Goal: Information Seeking & Learning: Check status

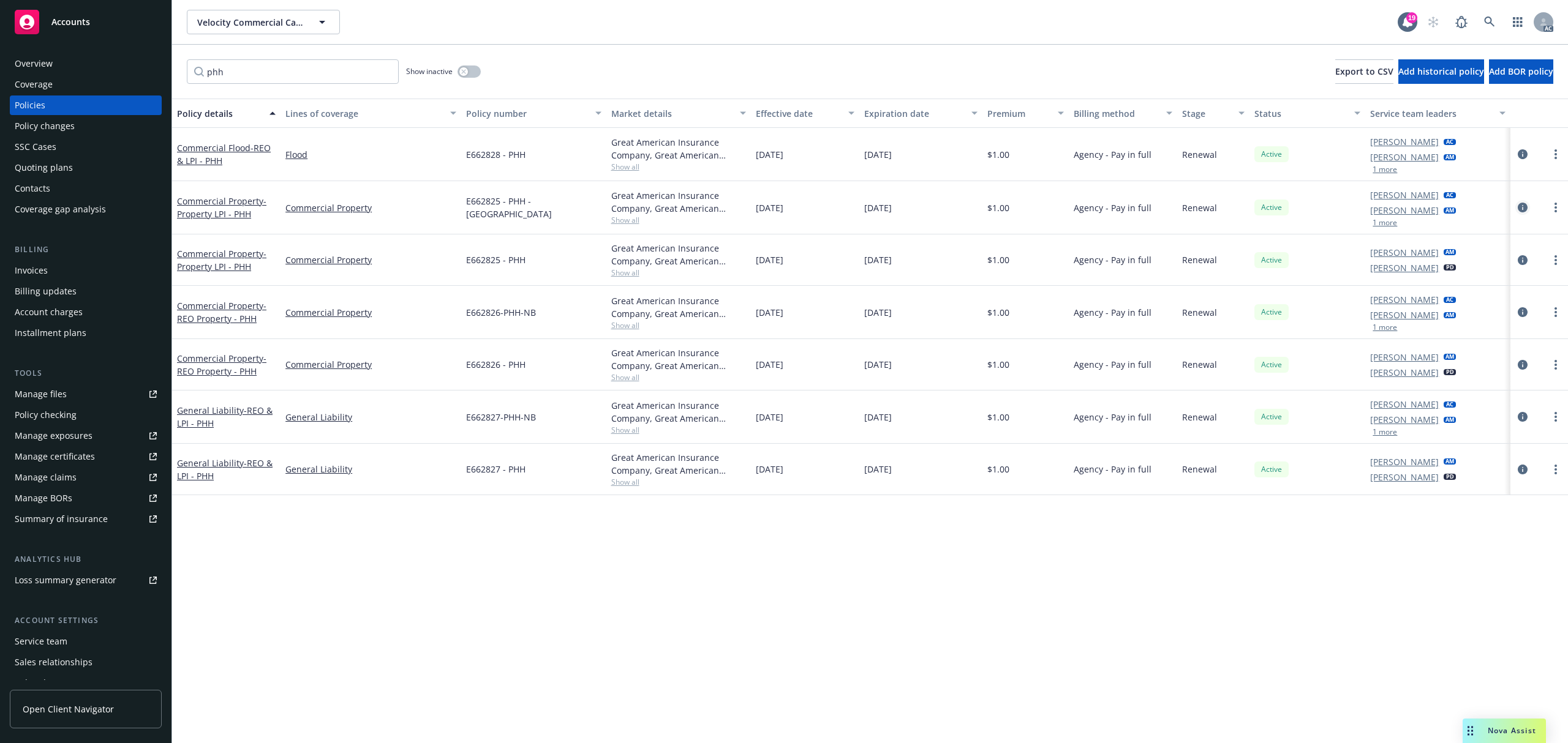
click at [1524, 207] on icon "circleInformation" at bounding box center [1522, 207] width 10 height 10
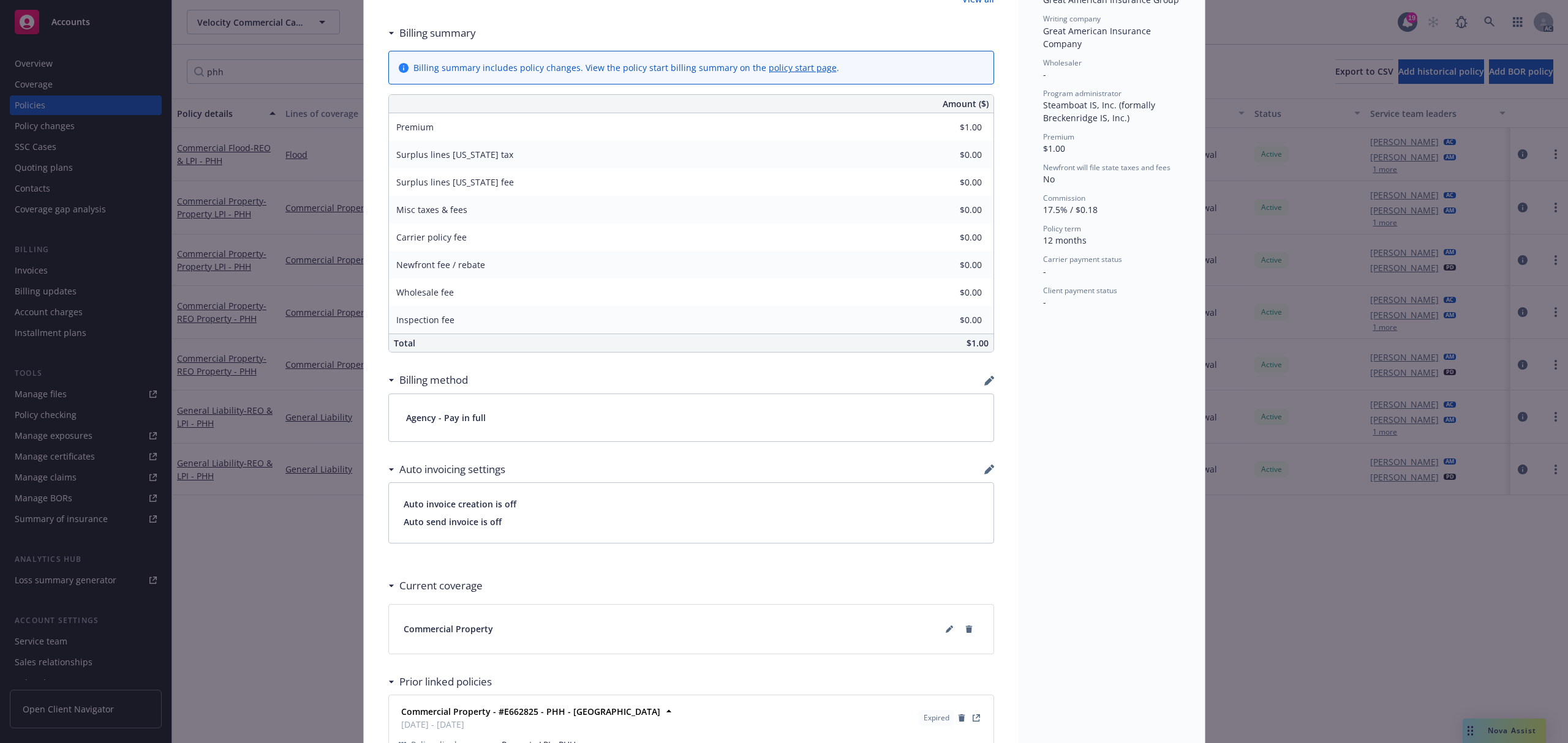
scroll to position [537, 0]
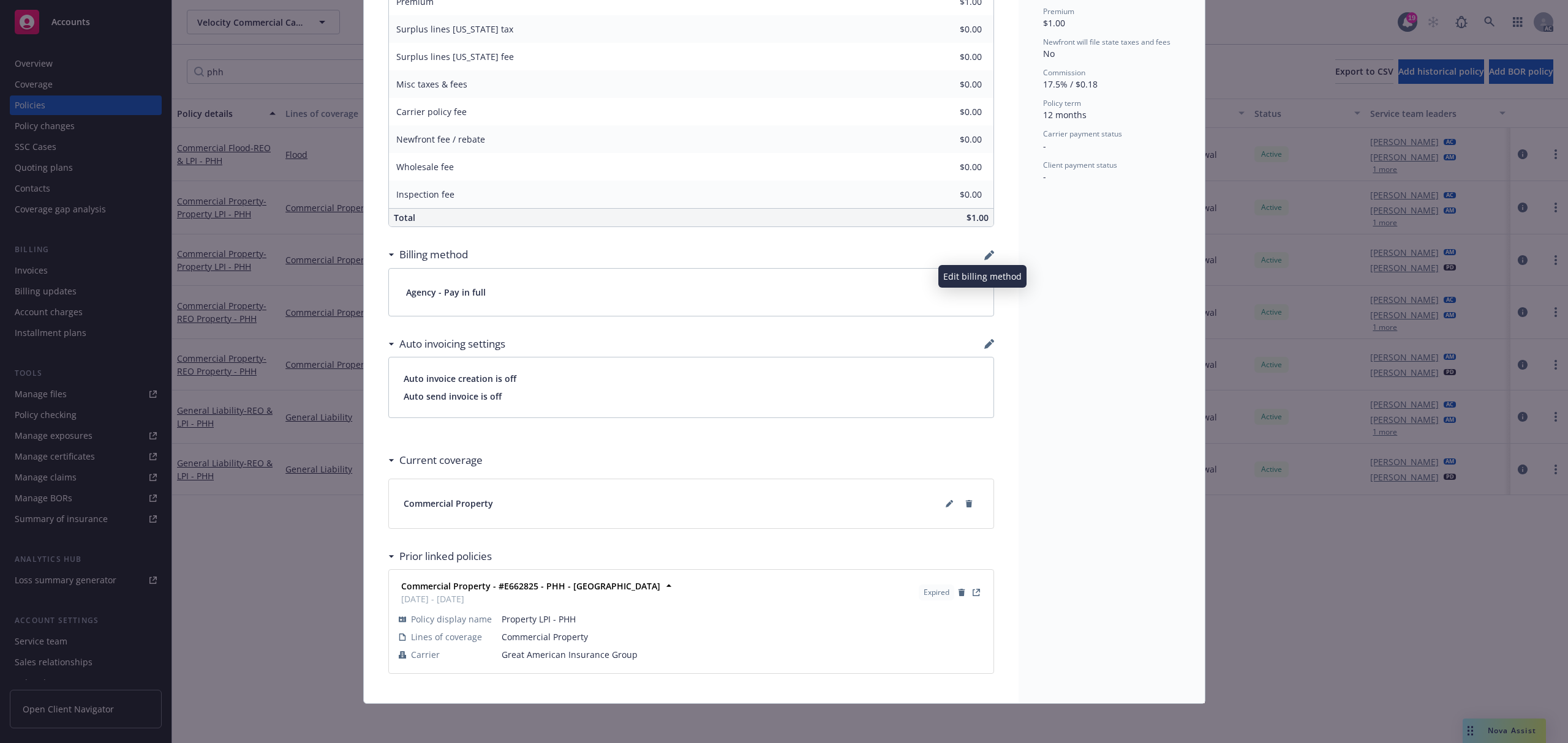
click at [984, 253] on icon "button" at bounding box center [989, 255] width 10 height 10
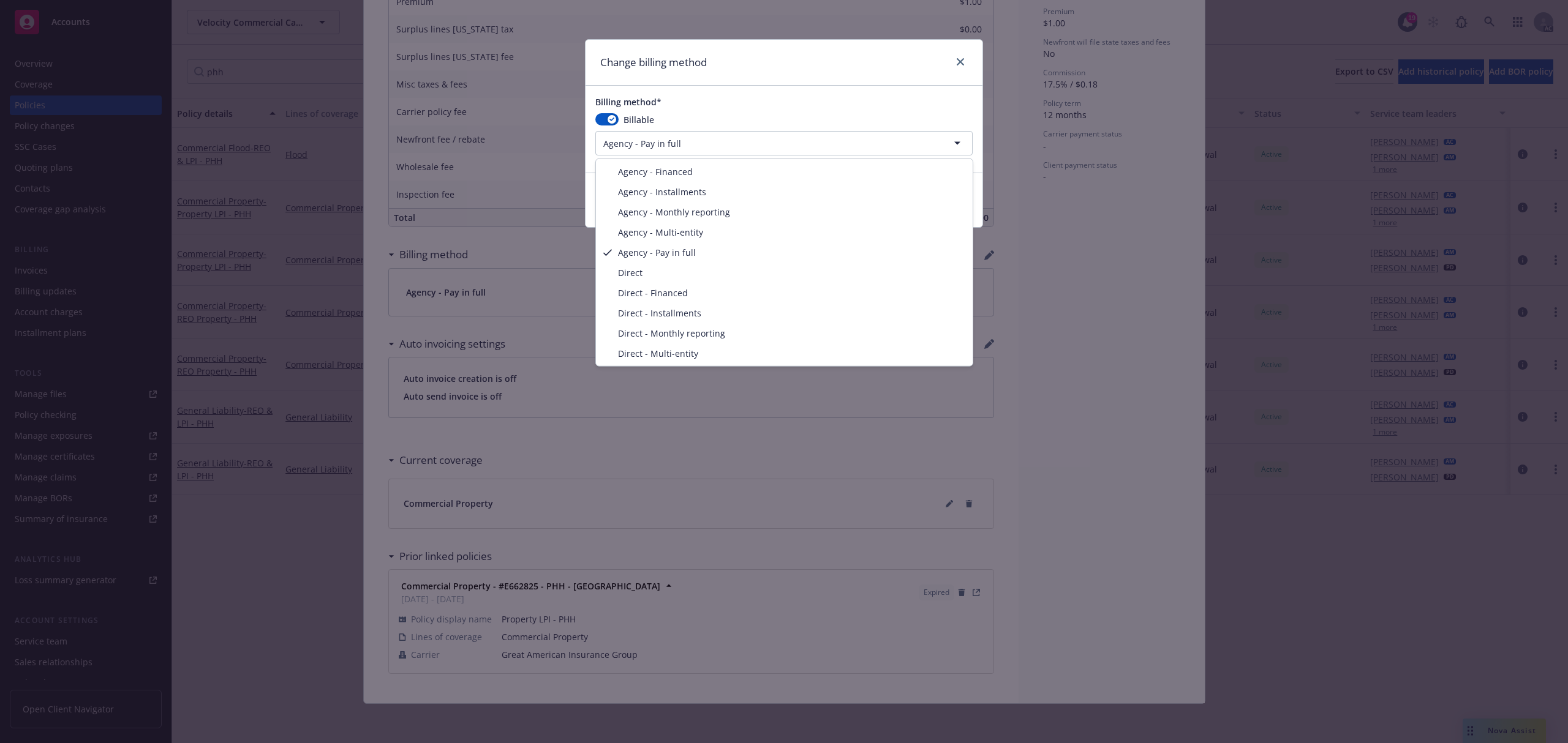
click at [762, 145] on html "Accounts Overview Coverage Policies Policy changes SSC Cases Quoting plans Cont…" at bounding box center [784, 371] width 1568 height 743
select select "DIRECT"
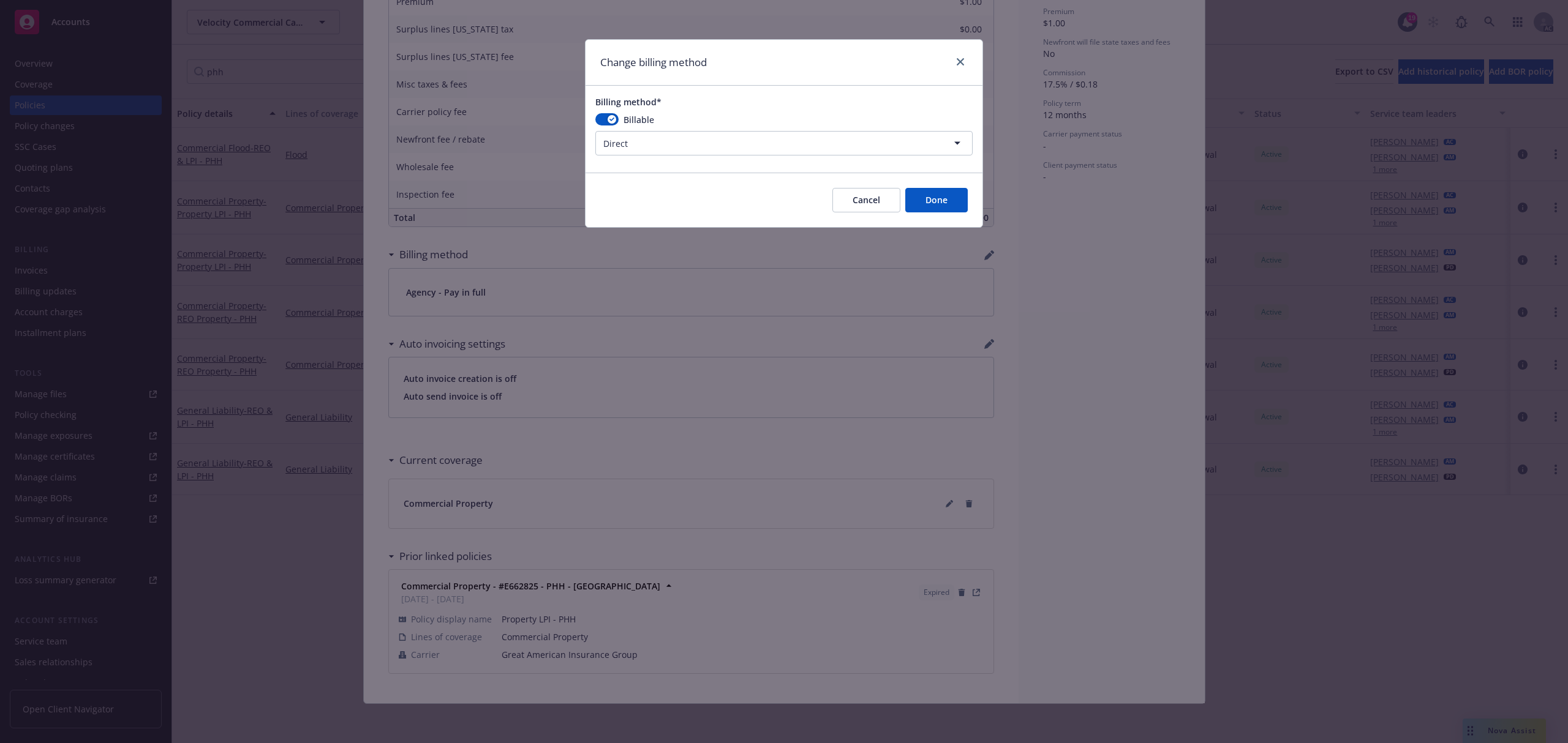
click at [954, 205] on button "Done" at bounding box center [936, 200] width 63 height 25
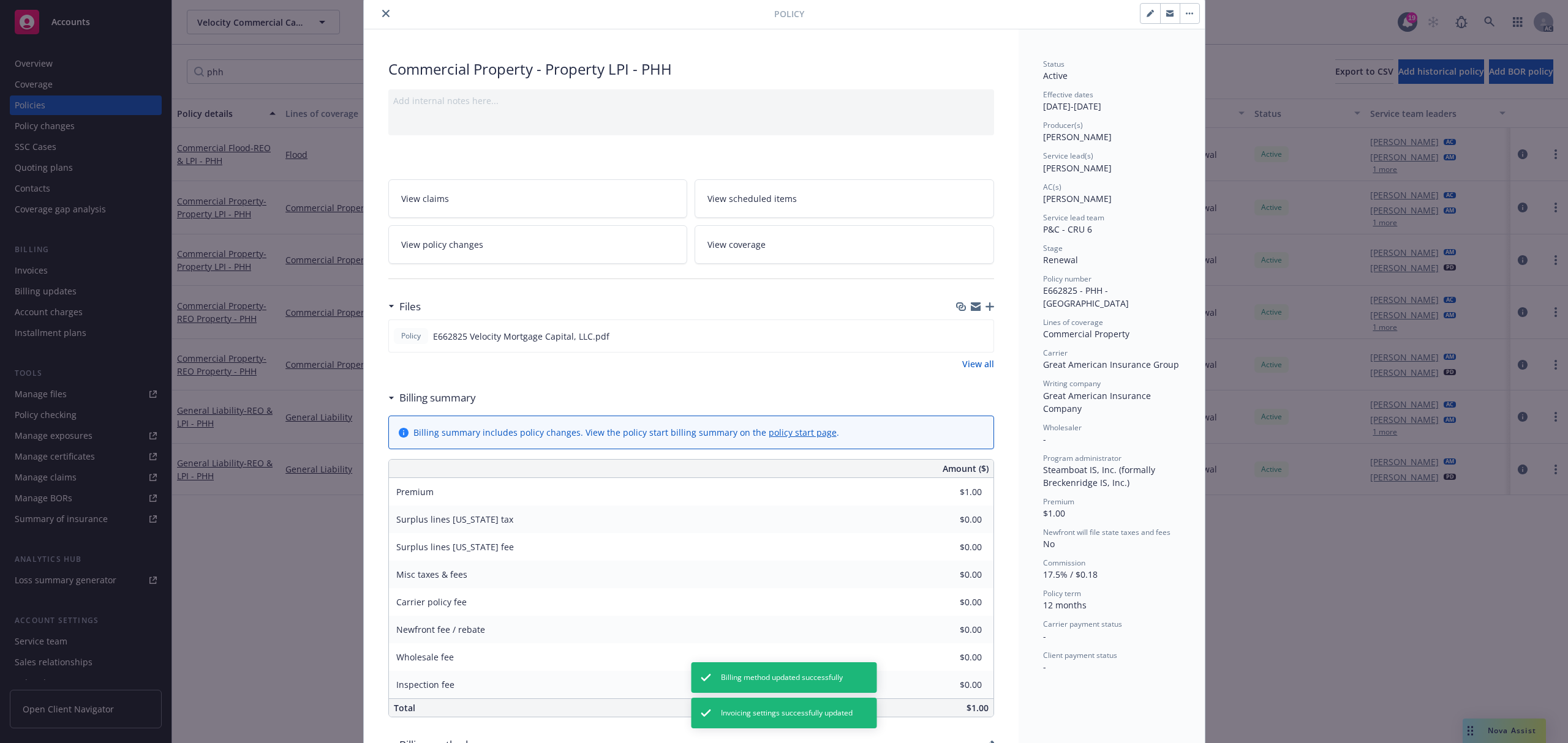
scroll to position [0, 0]
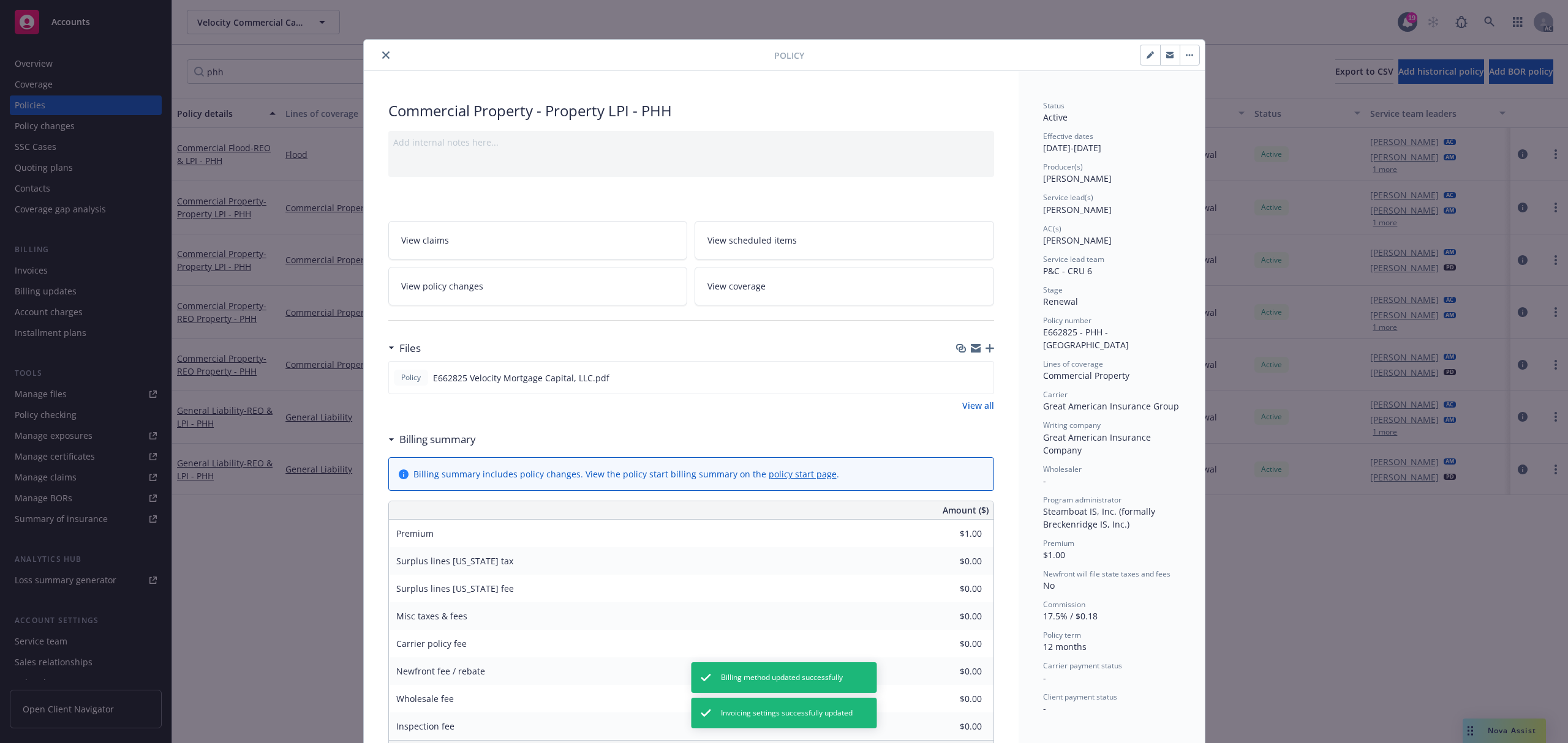
click at [382, 57] on icon "close" at bounding box center [386, 55] width 8 height 8
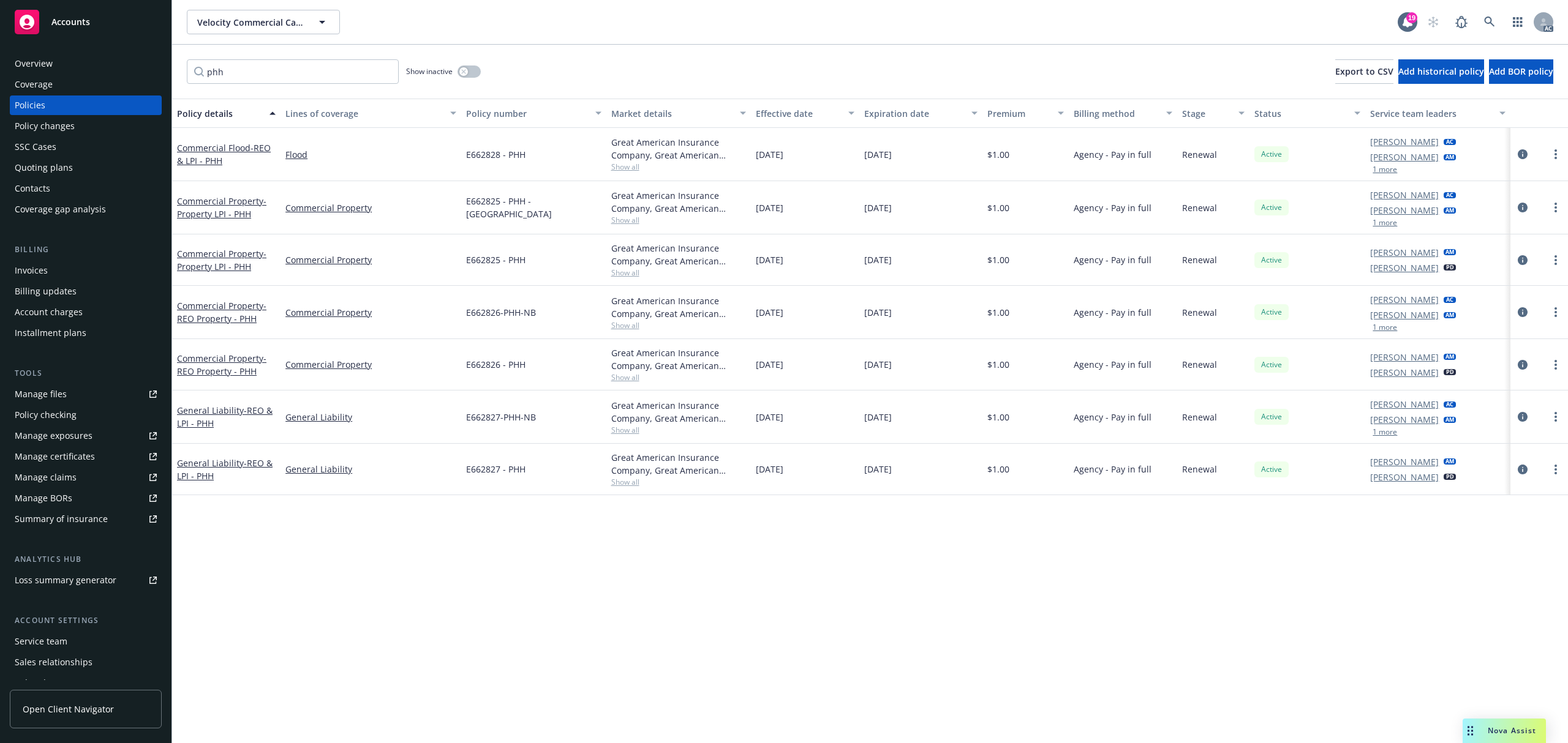
click at [1143, 116] on div "Billing method" at bounding box center [1116, 113] width 85 height 13
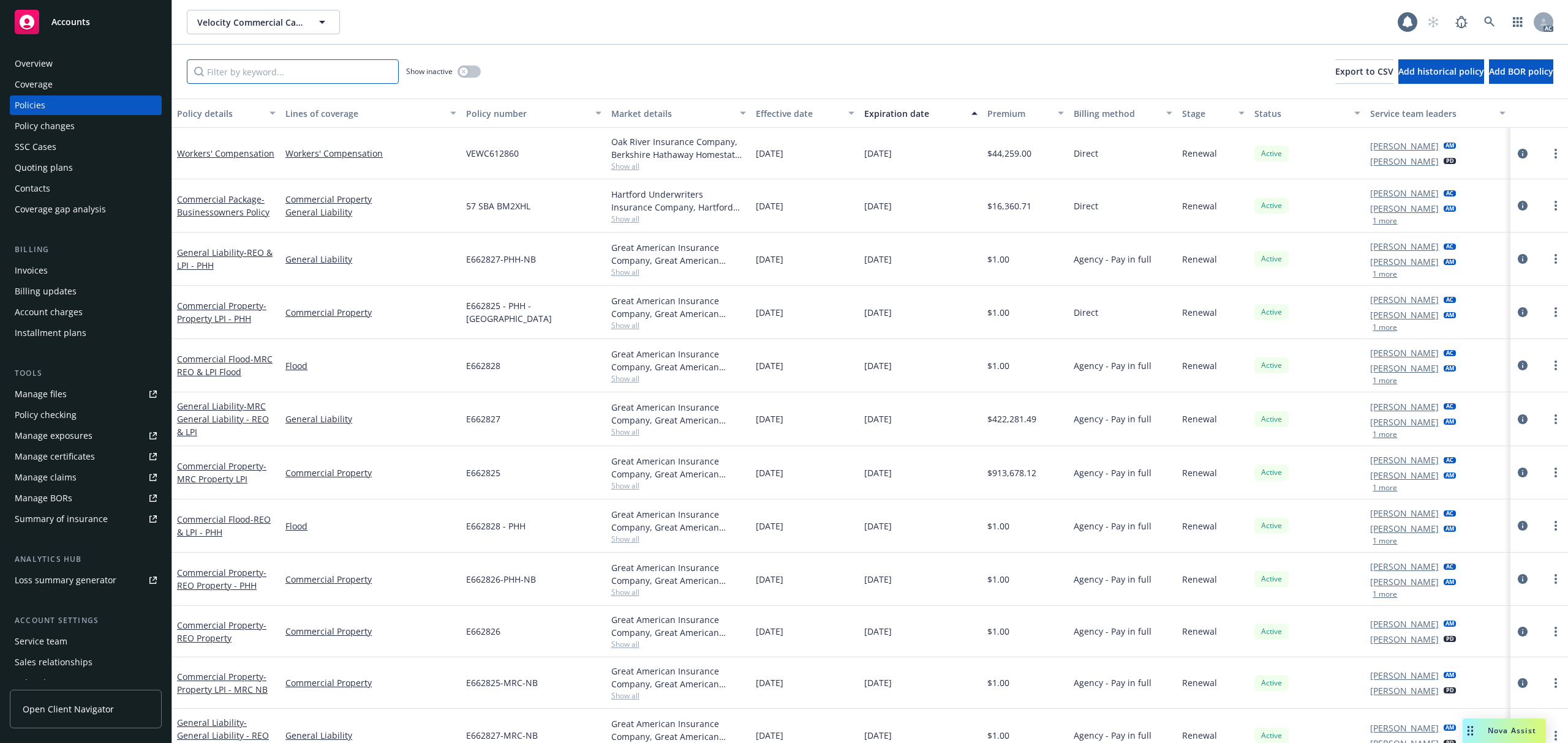
click at [253, 72] on input "Filter by keyword..." at bounding box center [293, 72] width 212 height 25
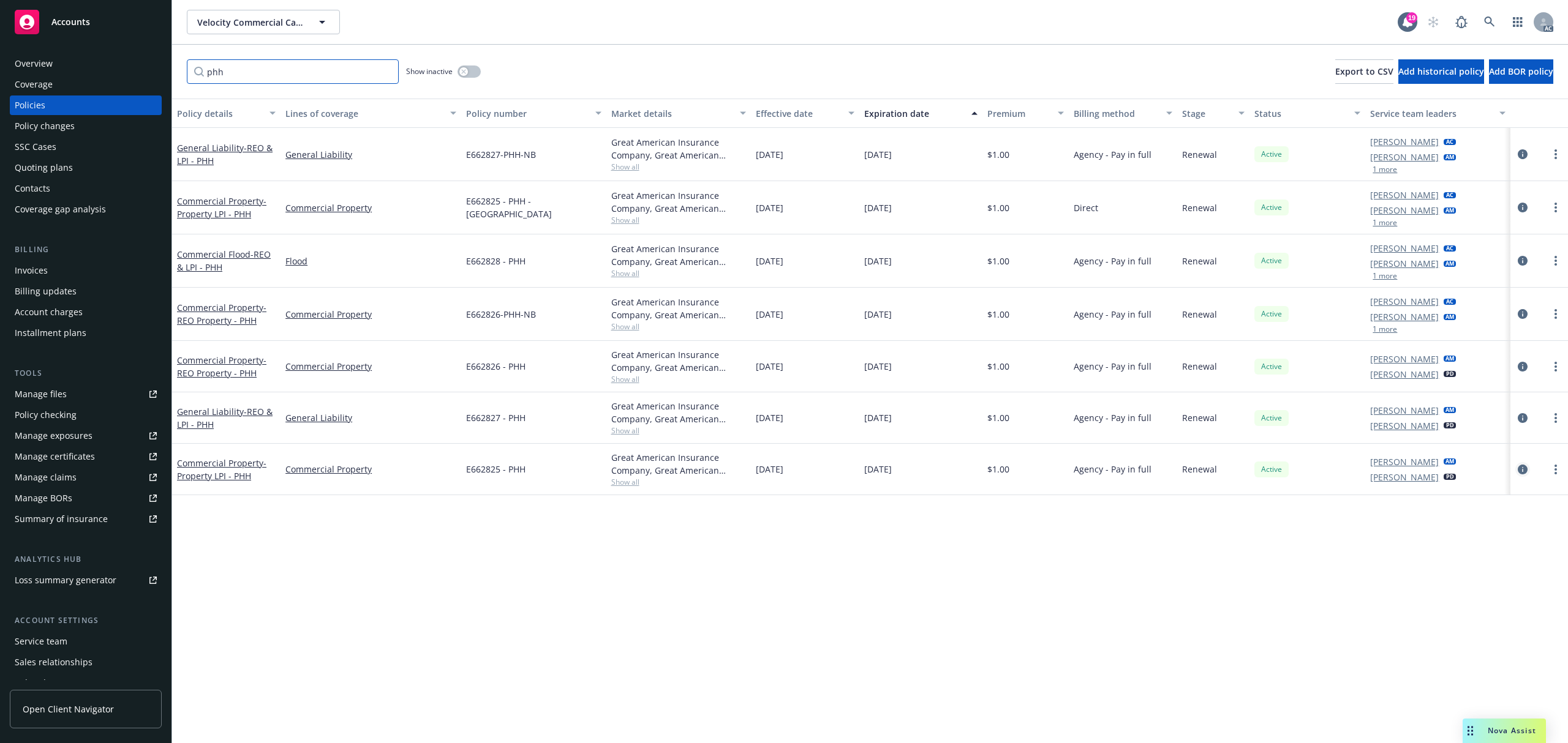
type input "phh"
click at [1519, 466] on icon "circleInformation" at bounding box center [1522, 469] width 10 height 10
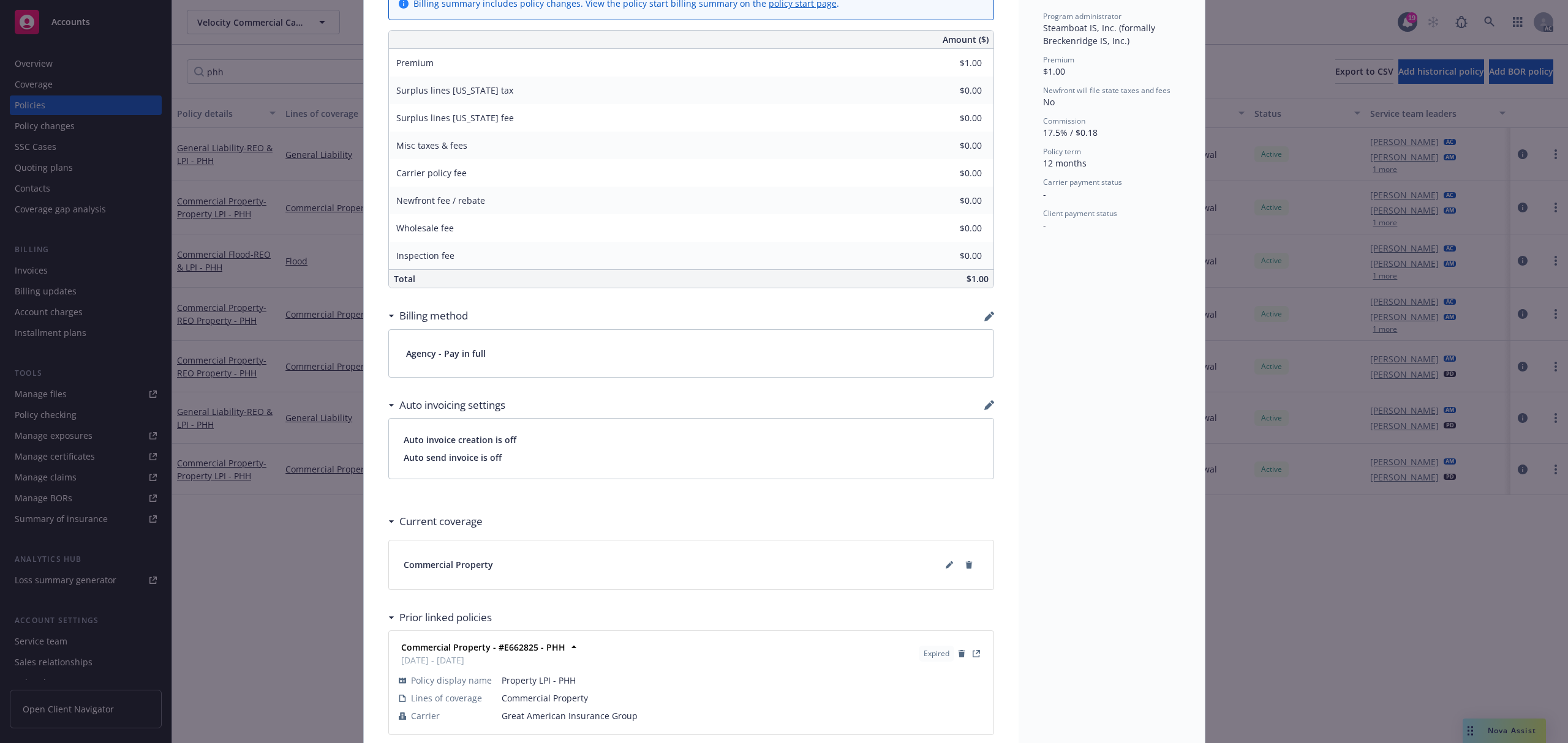
scroll to position [490, 0]
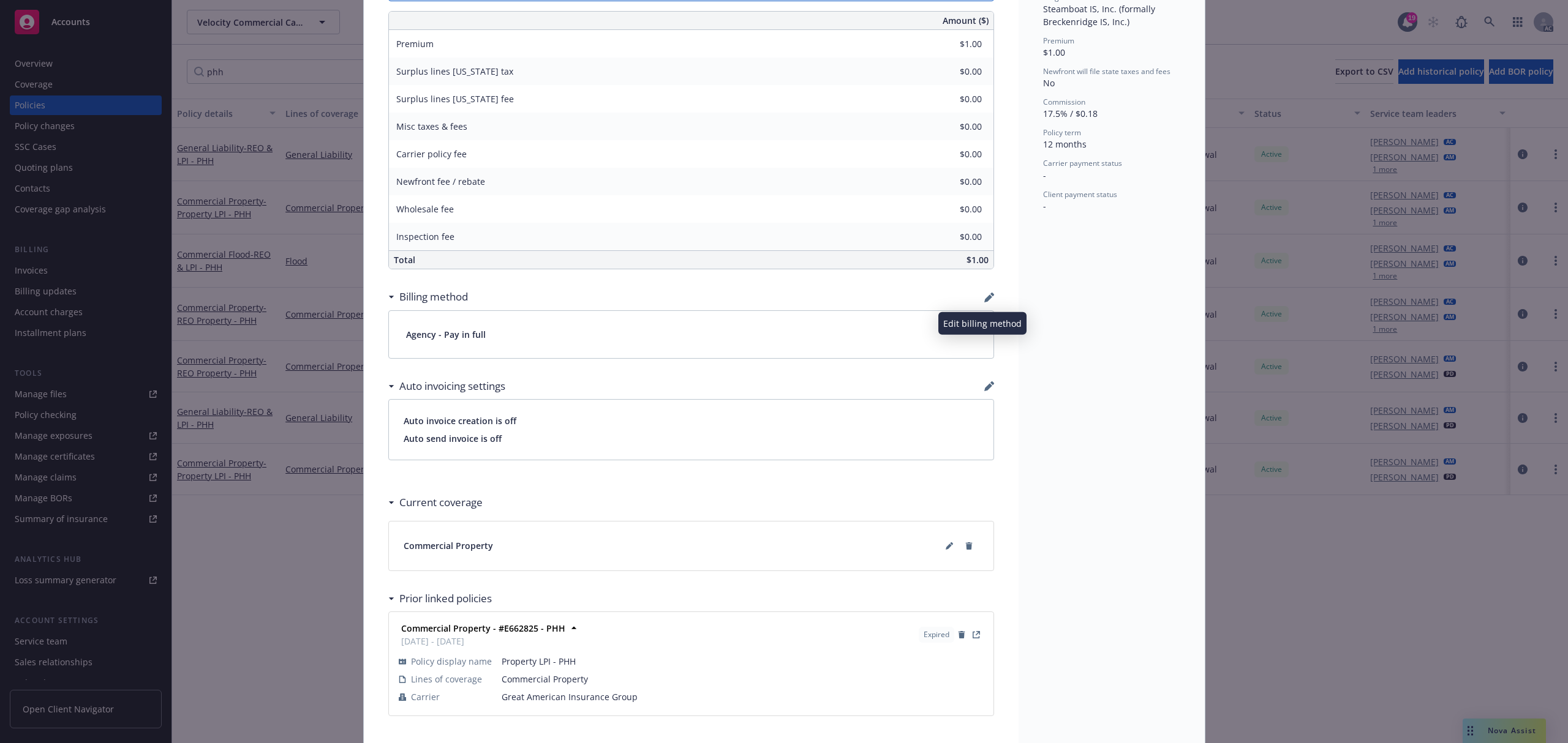
click at [984, 300] on icon "button" at bounding box center [989, 297] width 10 height 10
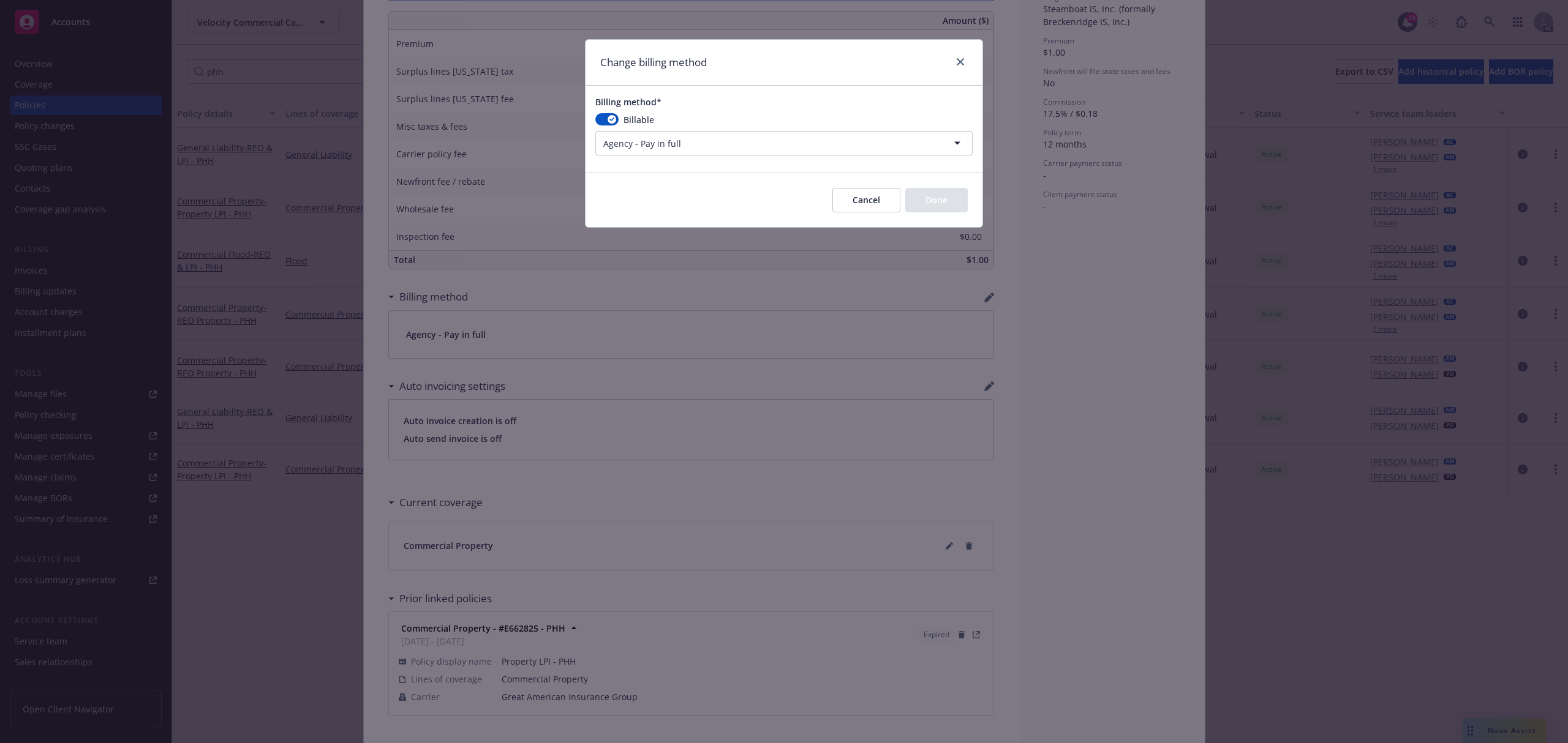
click at [721, 147] on html "Accounts Overview Coverage Policies Policy changes SSC Cases Quoting plans Cont…" at bounding box center [784, 371] width 1568 height 743
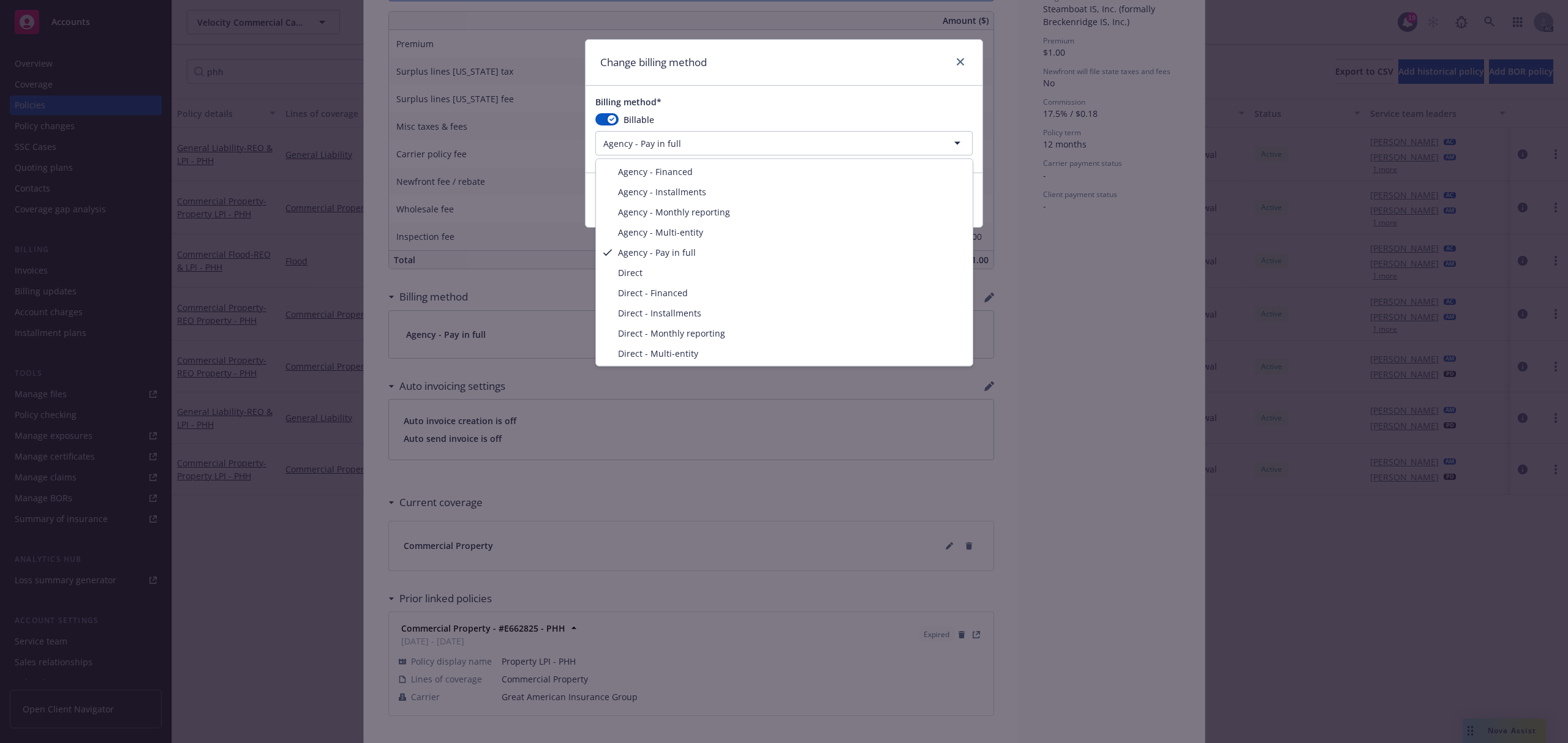
select select "DIRECT"
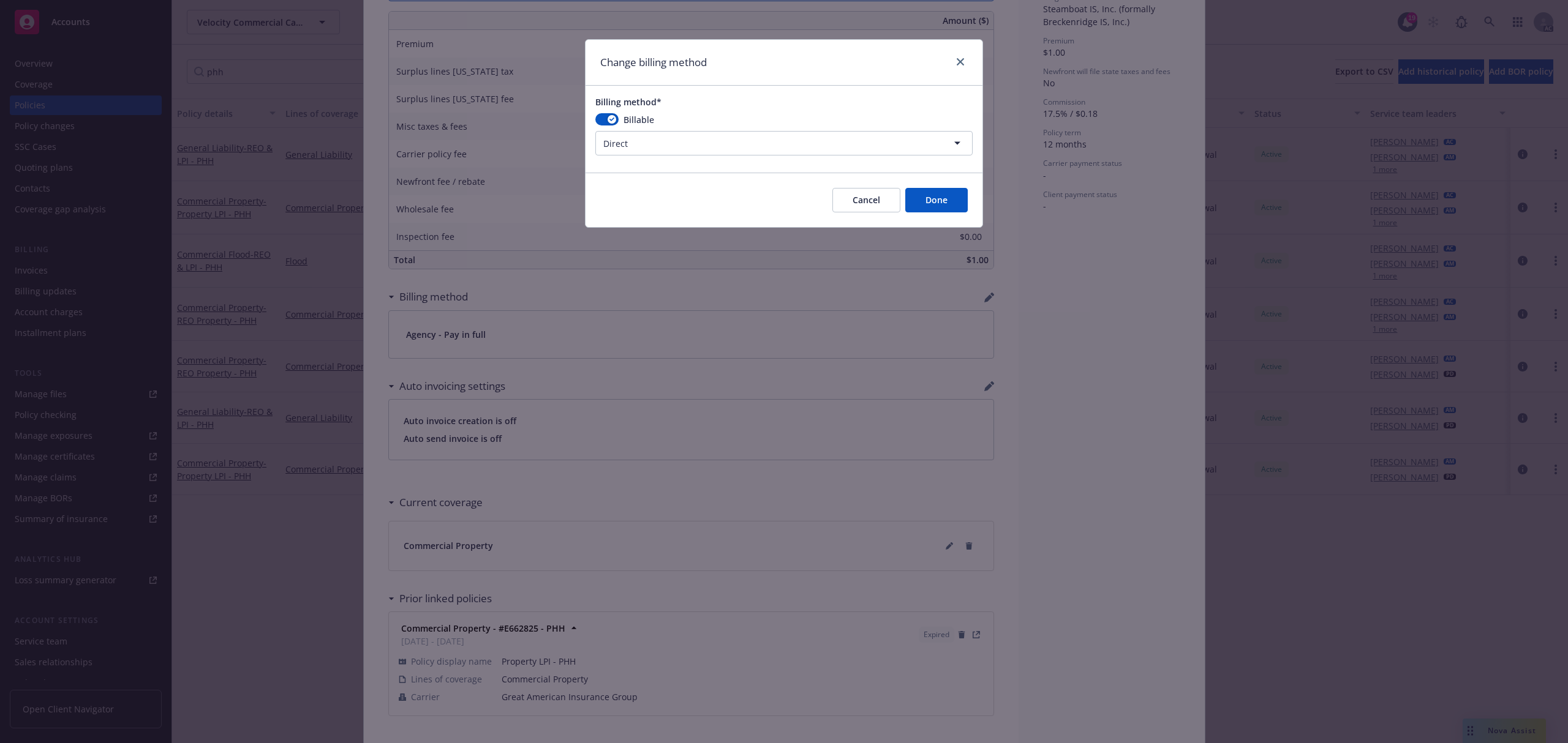
click at [931, 199] on button "Done" at bounding box center [936, 200] width 63 height 25
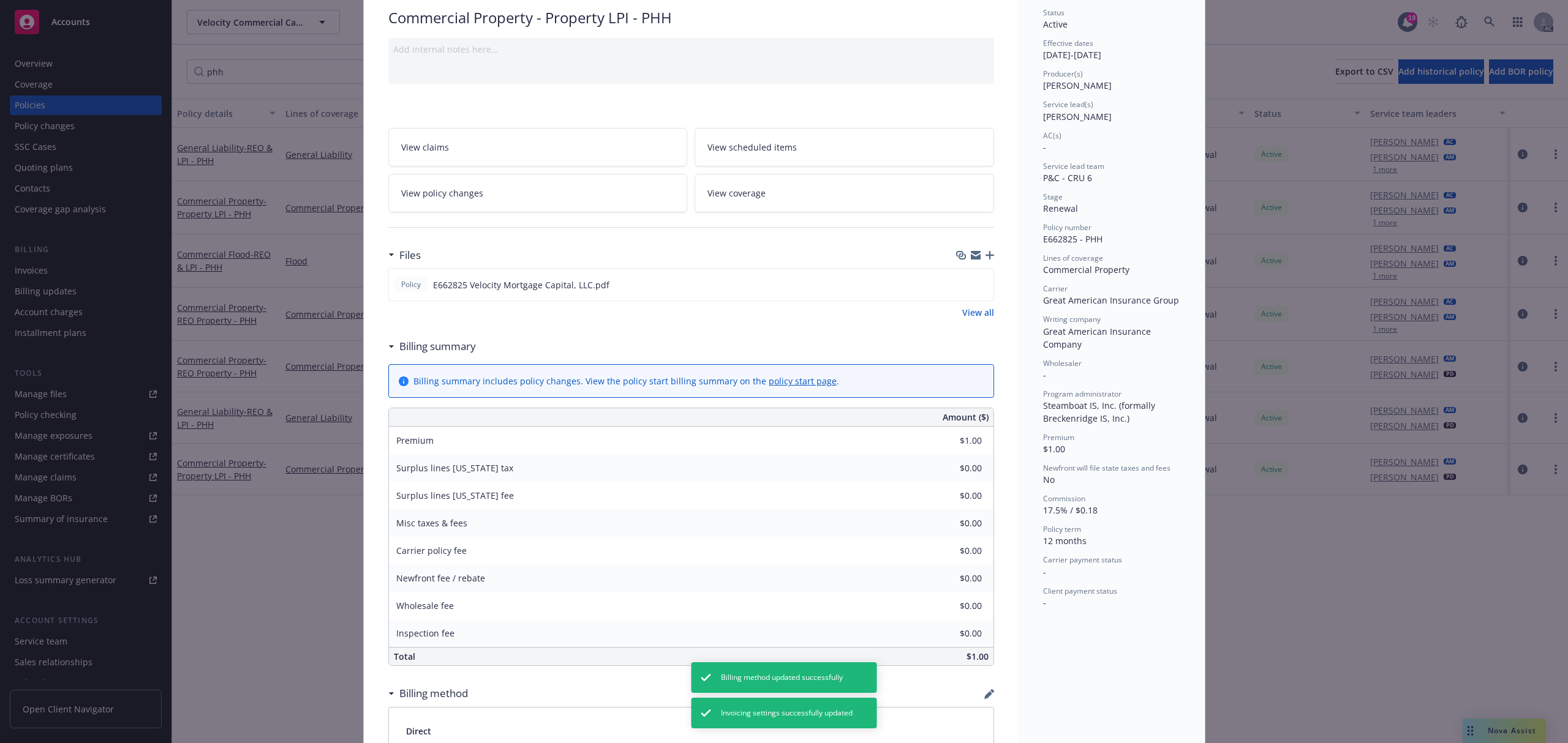
scroll to position [0, 0]
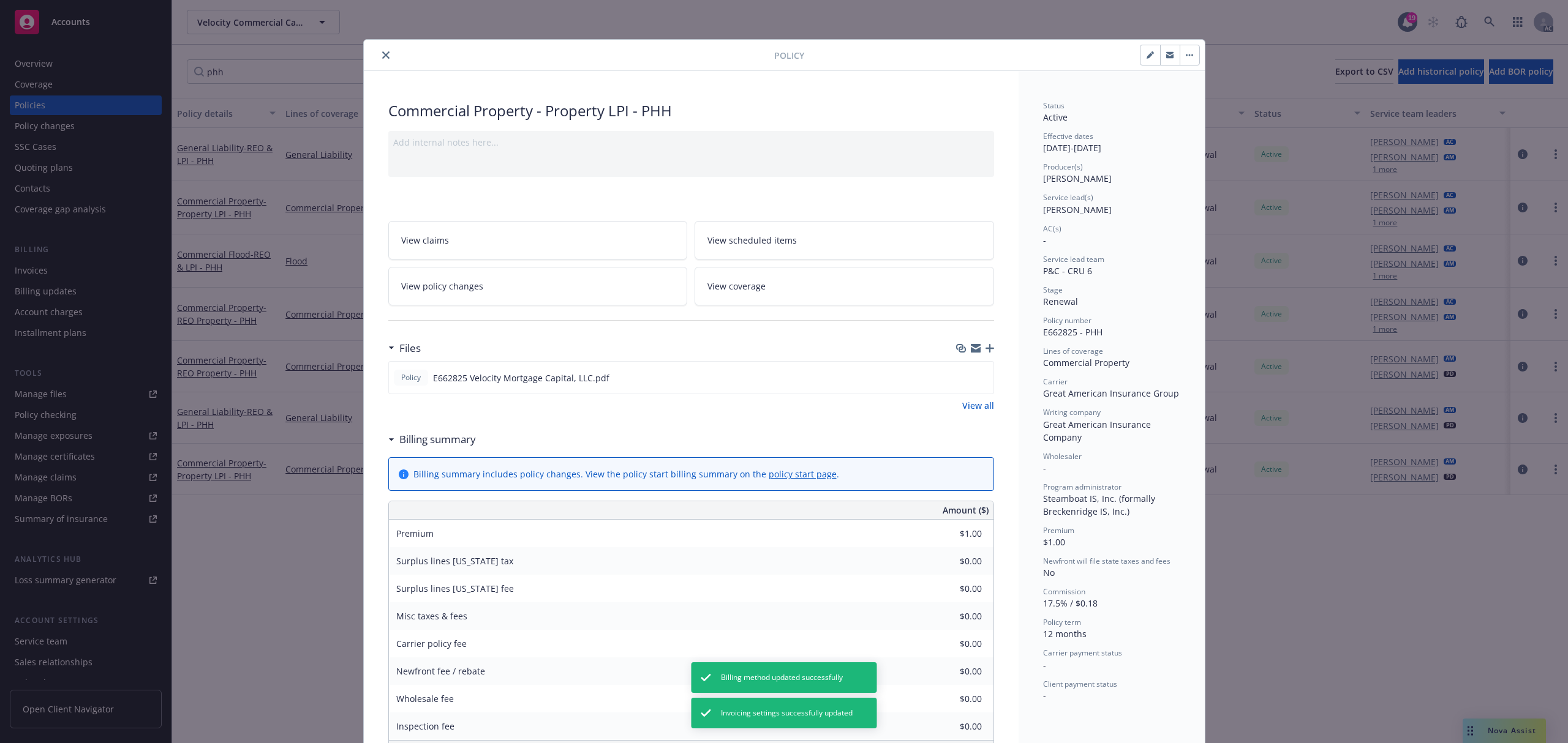
click at [382, 56] on icon "close" at bounding box center [386, 55] width 8 height 8
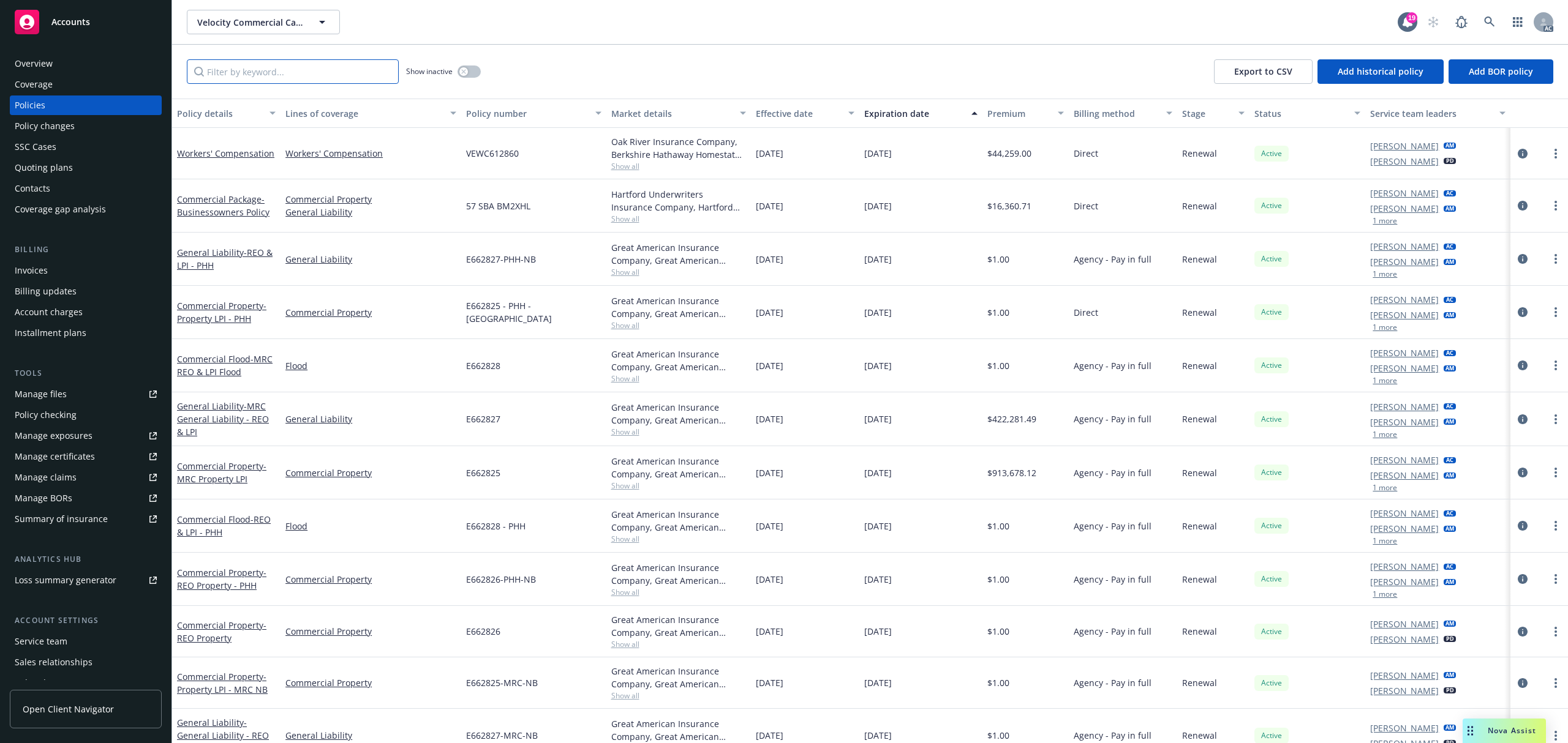
click at [311, 71] on input "Filter by keyword..." at bounding box center [293, 72] width 212 height 25
type input "phh"
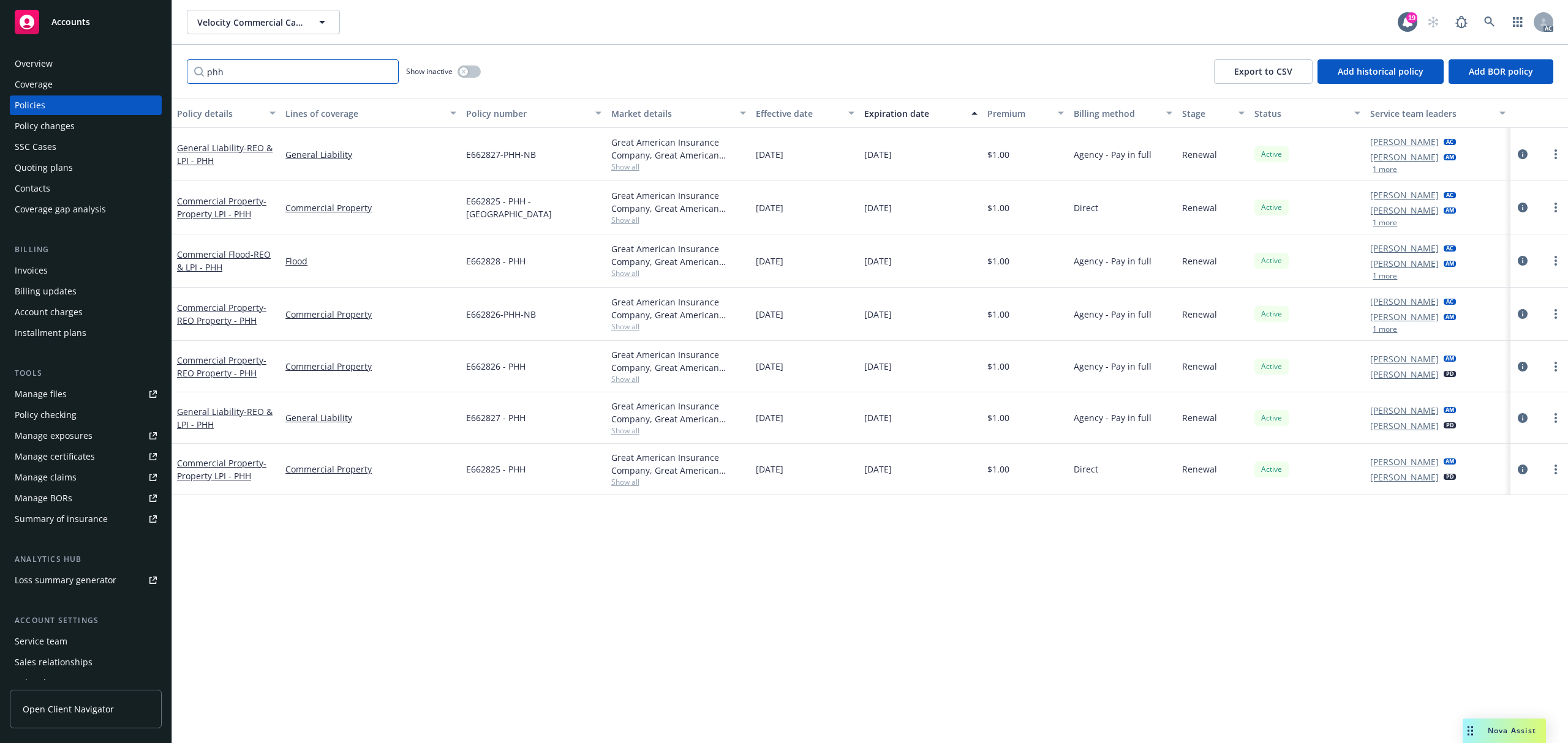
click at [386, 71] on input "phh" at bounding box center [293, 72] width 212 height 25
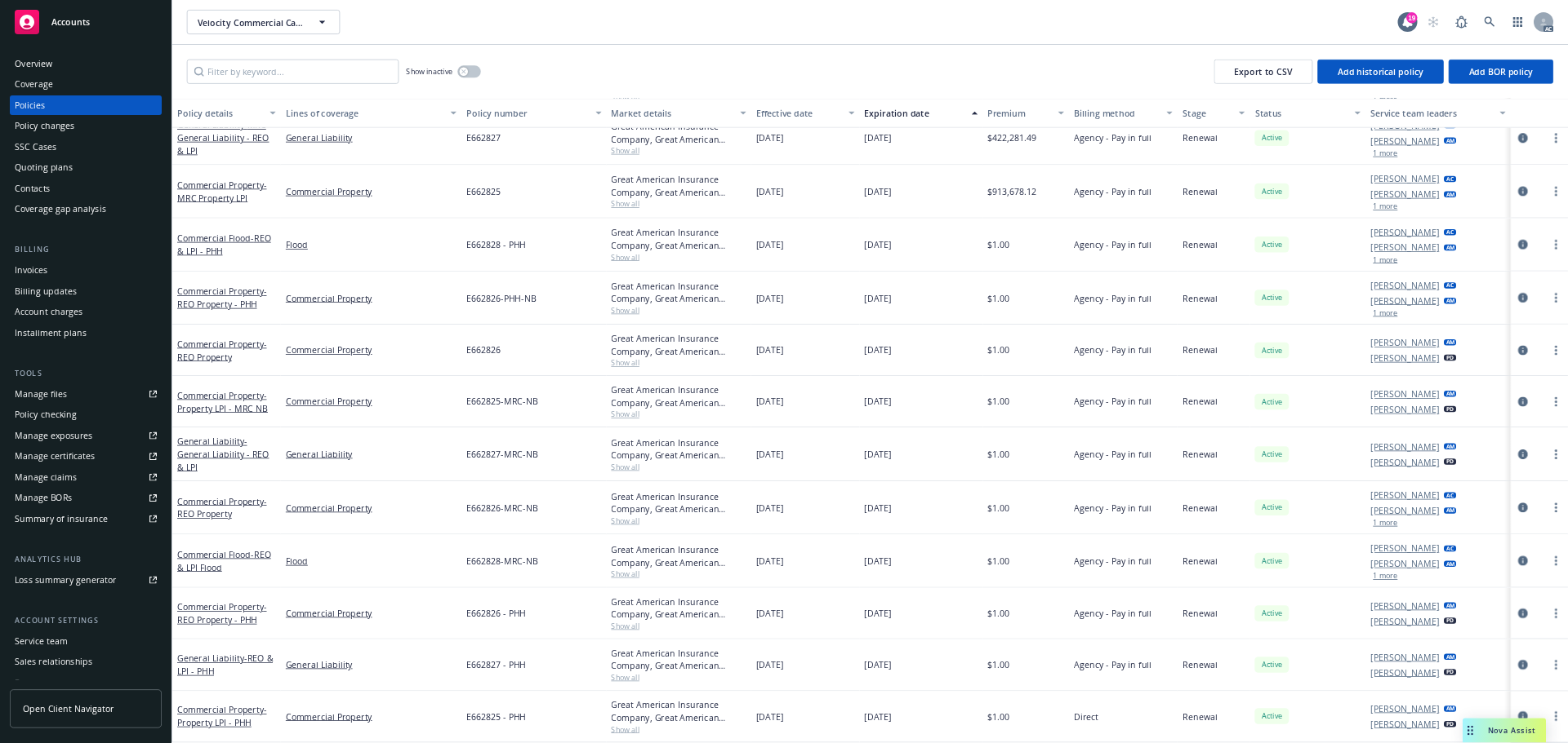
scroll to position [356, 0]
